Goal: Find specific page/section: Find specific page/section

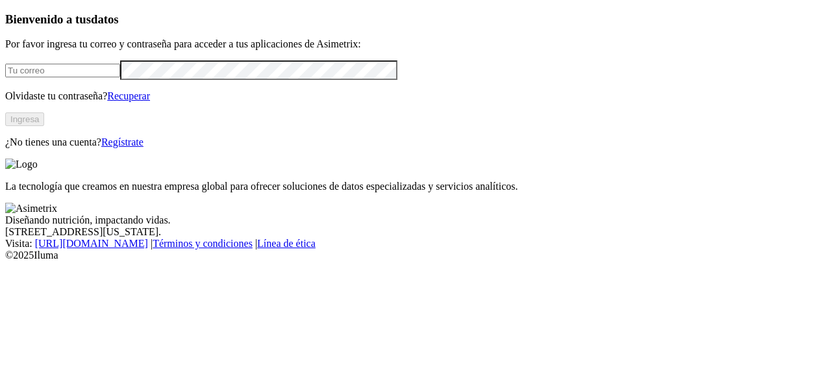
type input "[PERSON_NAME][EMAIL_ADDRESS][PERSON_NAME][DOMAIN_NAME]"
click at [44, 126] on button "Ingresa" at bounding box center [24, 119] width 39 height 14
